Goal: Information Seeking & Learning: Learn about a topic

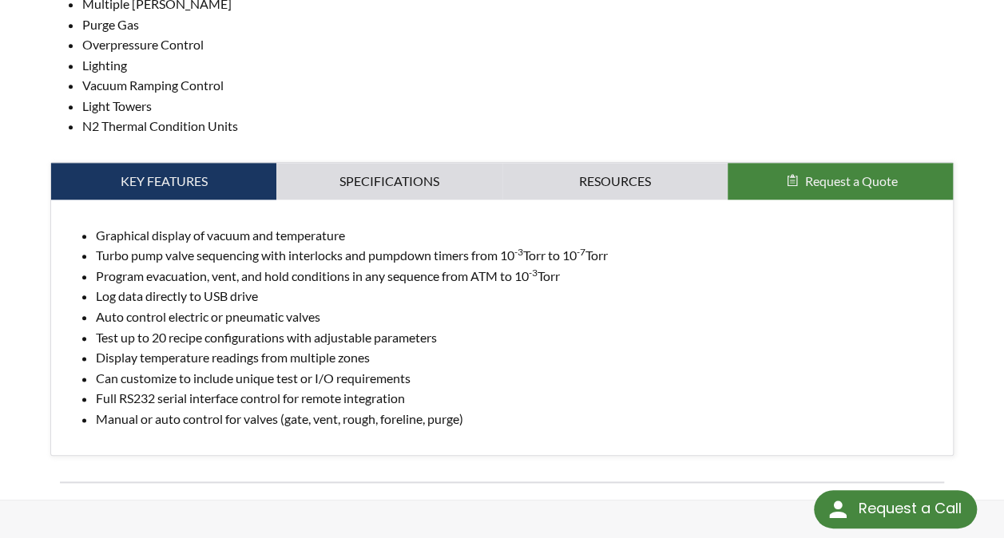
scroll to position [788, 0]
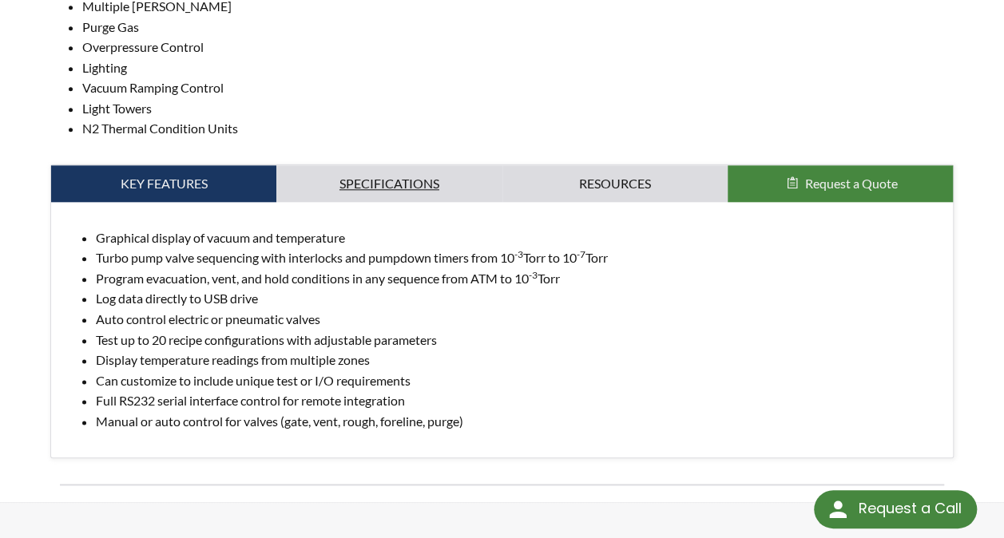
click at [363, 167] on link "Specifications" at bounding box center [388, 183] width 225 height 37
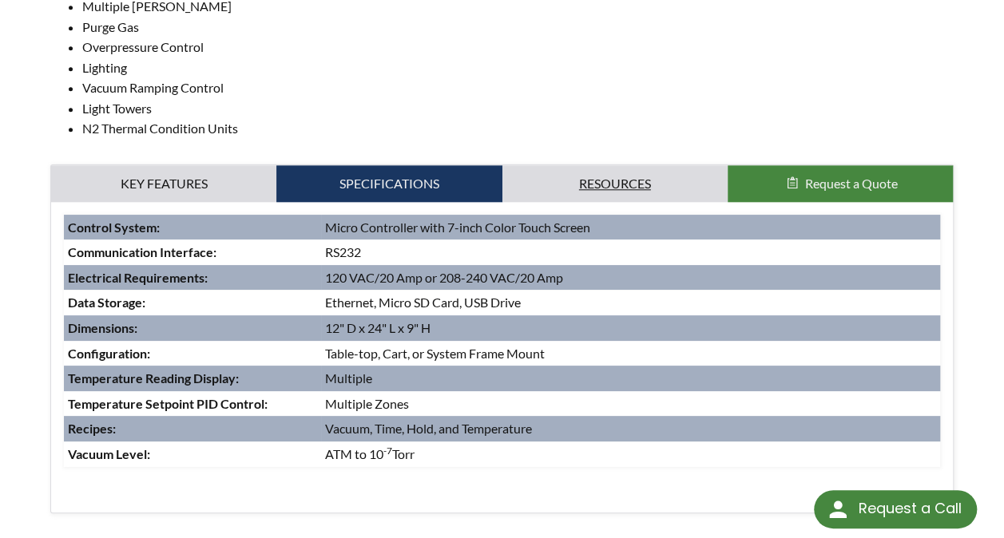
click at [605, 165] on link "Resources" at bounding box center [614, 183] width 225 height 37
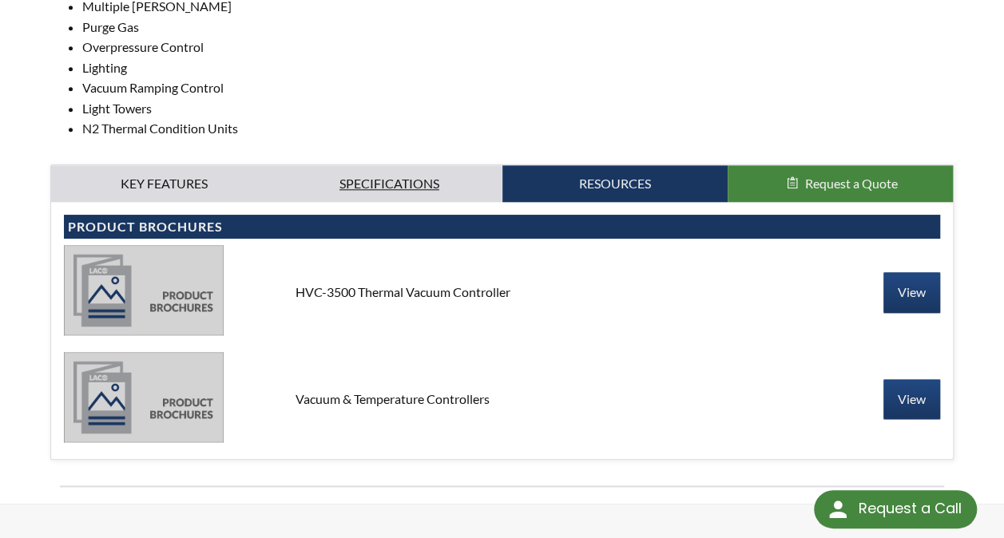
click at [403, 168] on link "Specifications" at bounding box center [388, 183] width 225 height 37
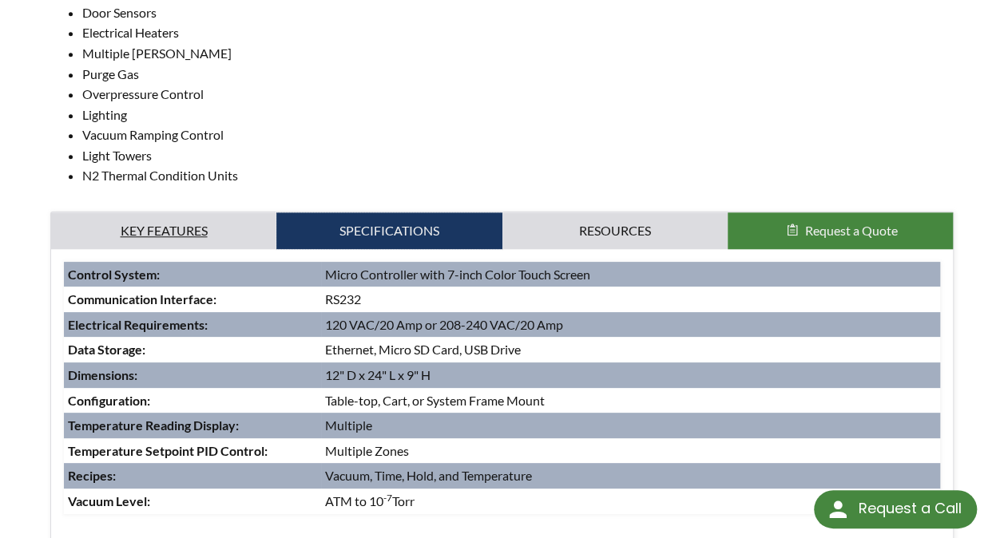
scroll to position [741, 0]
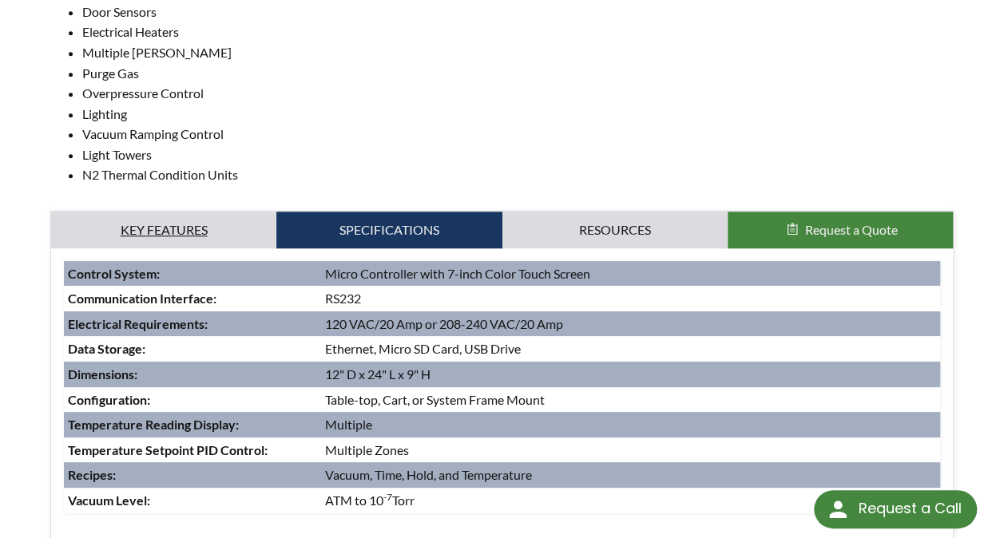
click at [188, 218] on link "Key Features" at bounding box center [163, 230] width 225 height 37
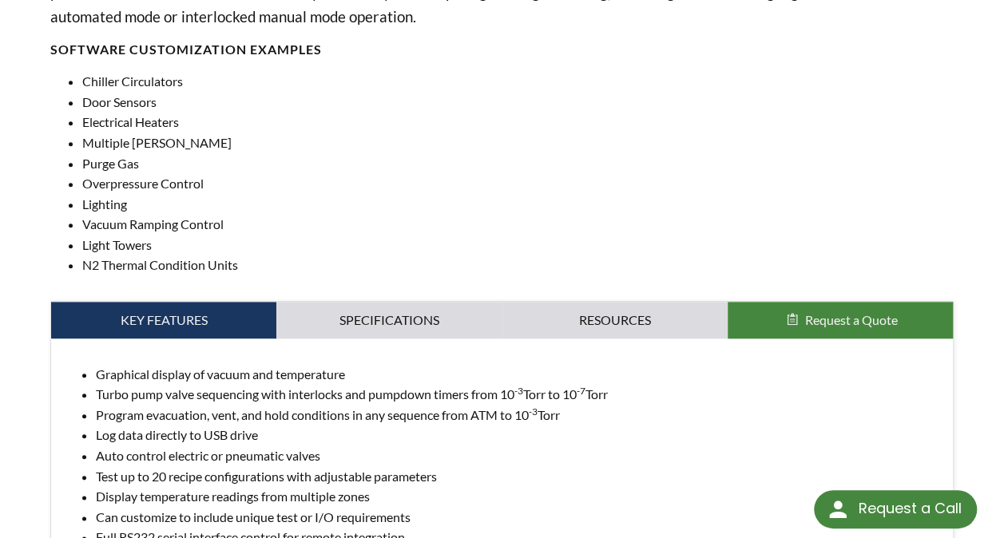
scroll to position [638, 0]
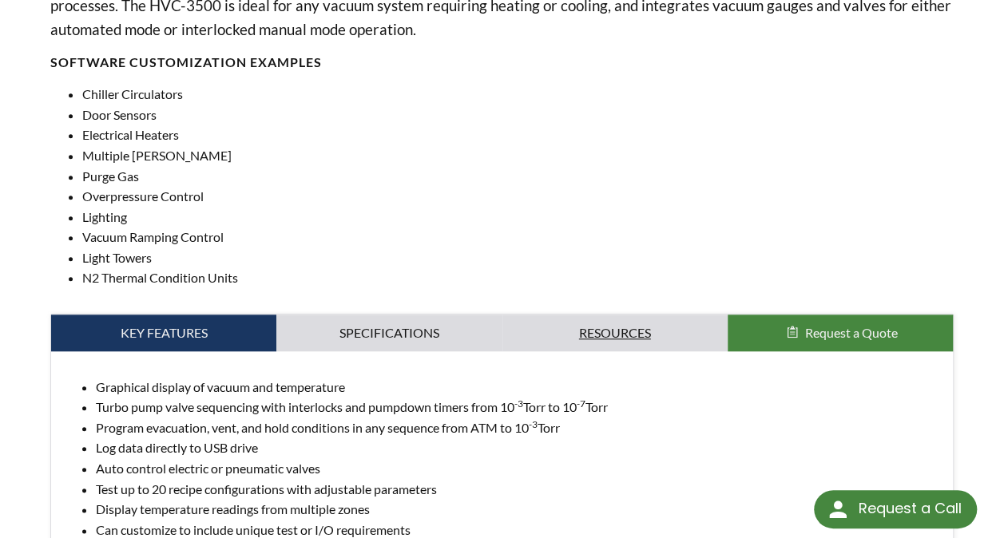
click at [621, 319] on link "Resources" at bounding box center [614, 333] width 225 height 37
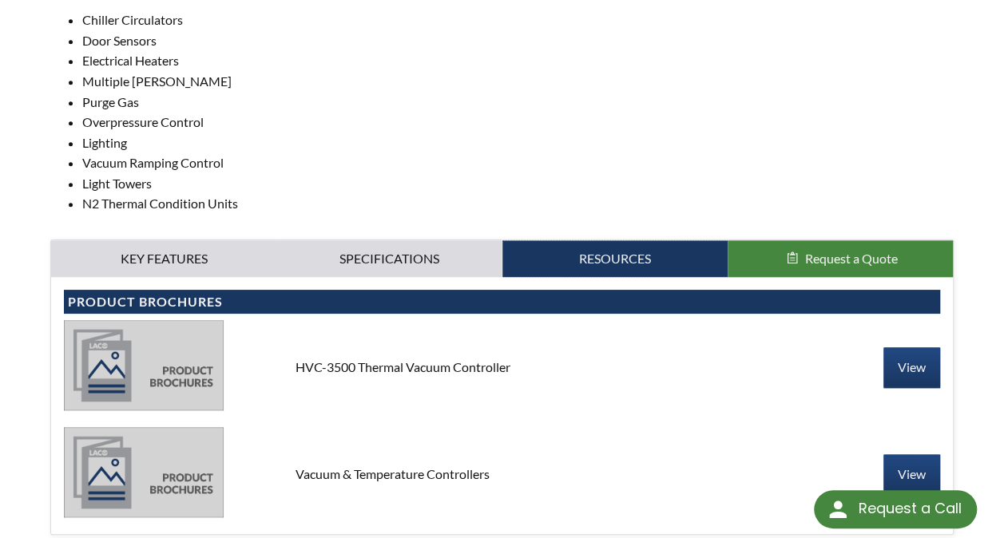
scroll to position [715, 0]
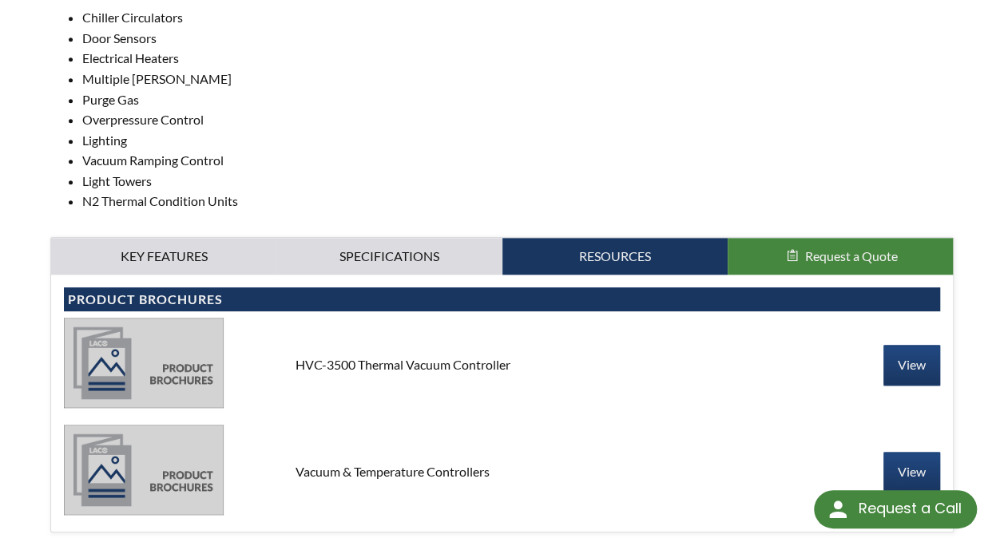
click at [898, 367] on div "HVC-3500 Thermal Vacuum Controller View" at bounding box center [502, 365] width 876 height 94
click at [898, 350] on link "View" at bounding box center [911, 365] width 57 height 40
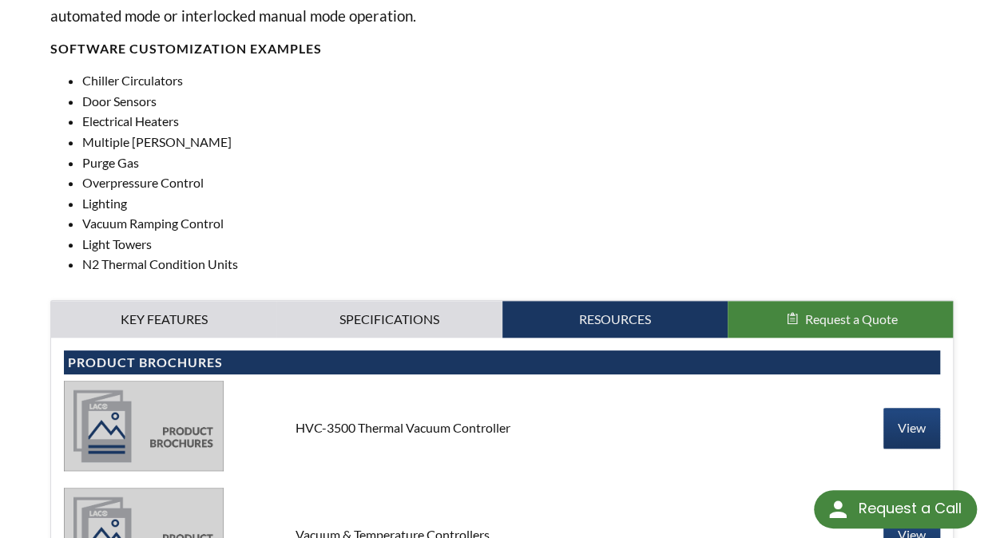
scroll to position [651, 0]
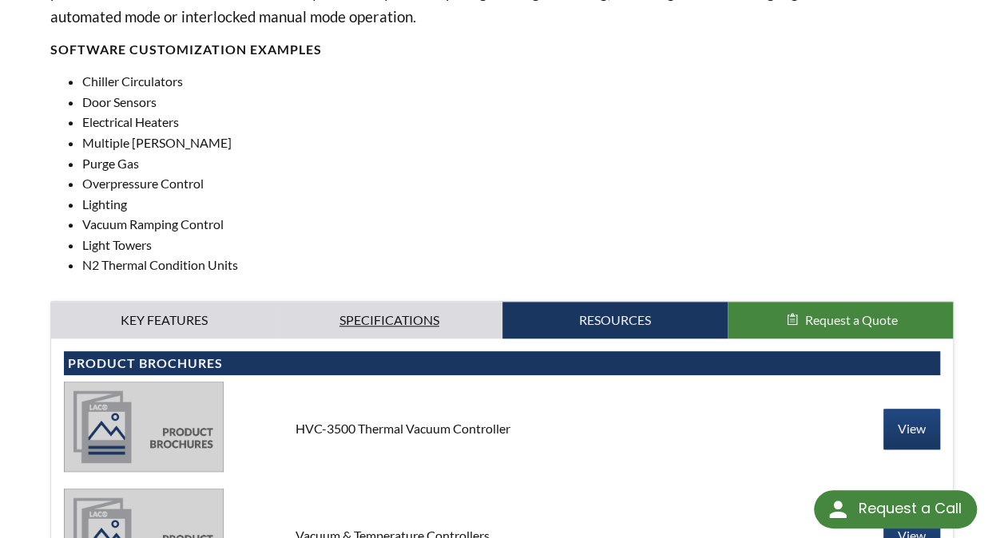
click at [380, 302] on link "Specifications" at bounding box center [388, 320] width 225 height 37
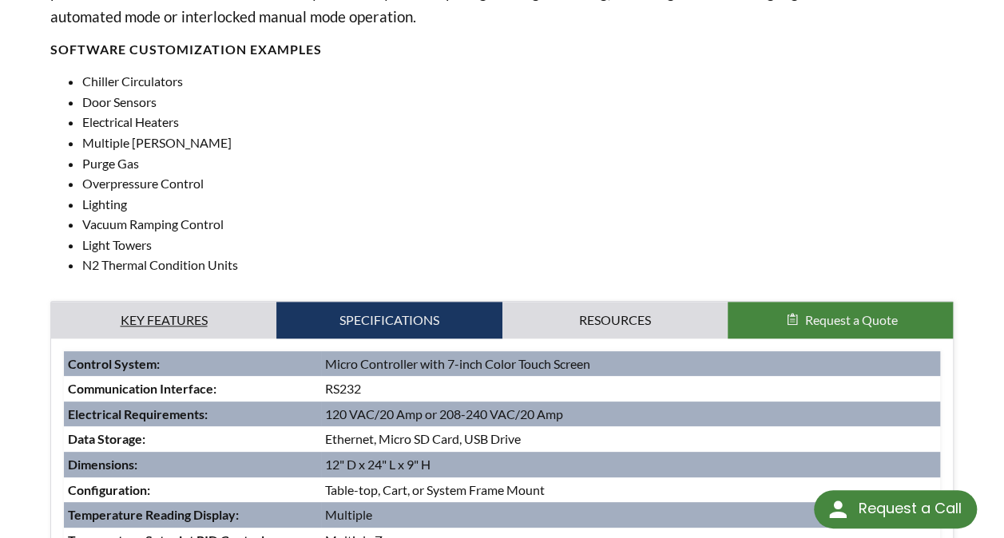
click at [244, 302] on link "Key Features" at bounding box center [163, 320] width 225 height 37
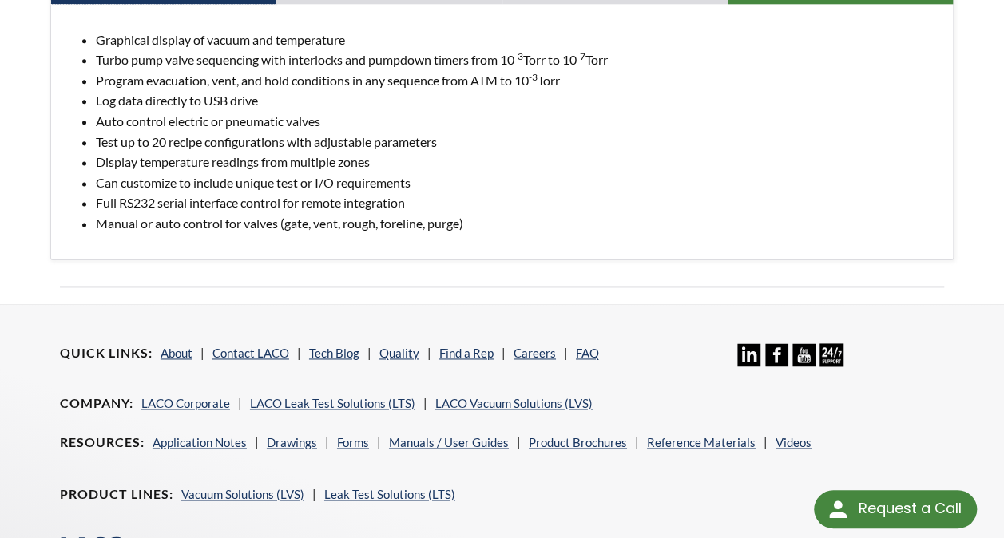
scroll to position [1097, 0]
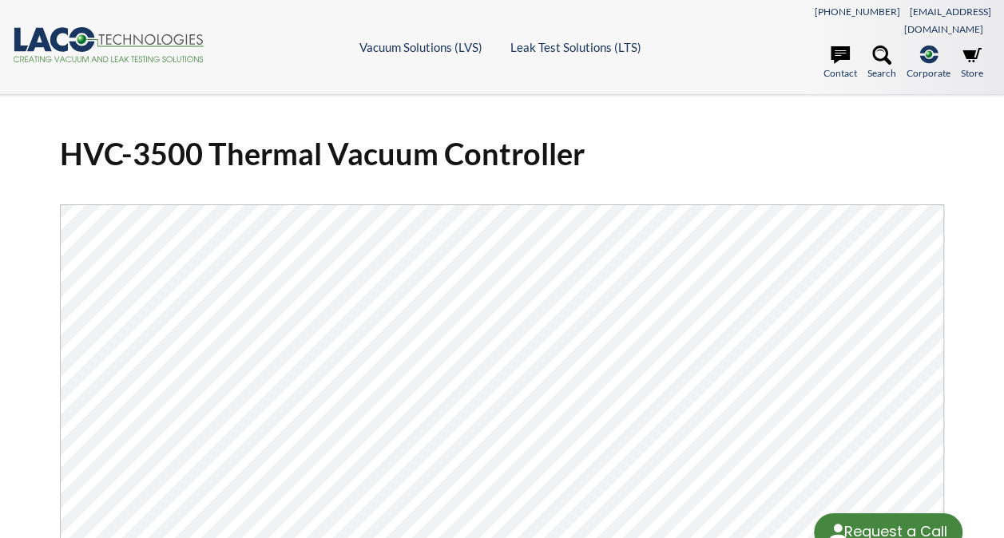
select select "Language Translate Widget"
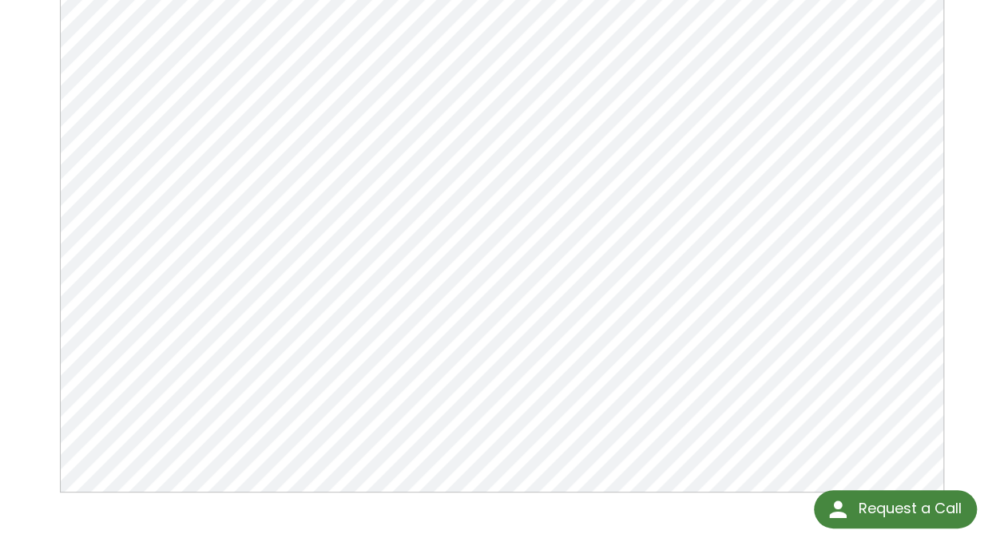
scroll to position [603, 0]
